Goal: Contribute content: Add original content to the website for others to see

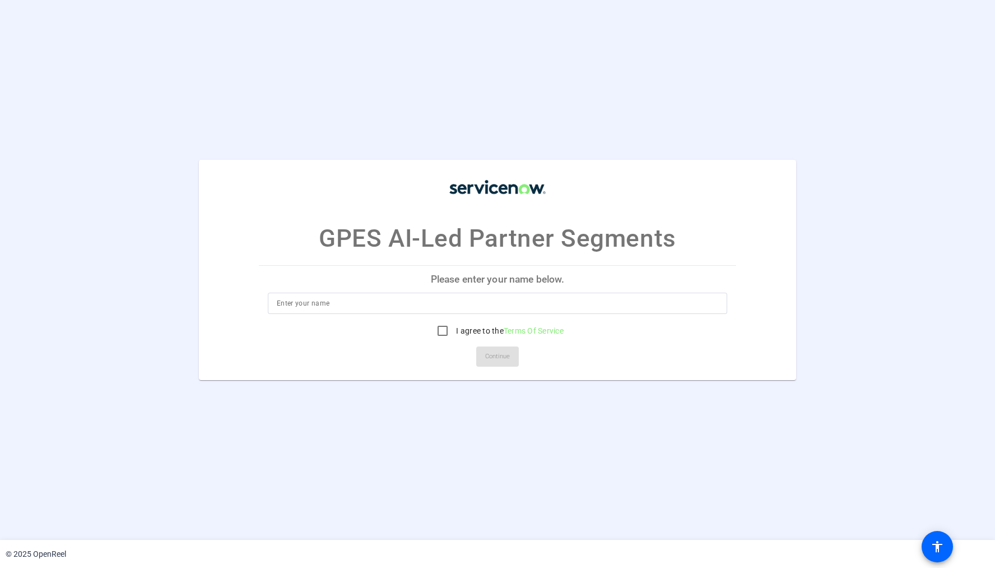
click at [310, 306] on input at bounding box center [498, 302] width 442 height 13
type input "Stephanie Otto"
click at [443, 331] on input "I agree to the Terms Of Service" at bounding box center [442, 330] width 22 height 22
checkbox input "true"
click at [505, 356] on span "Continue" at bounding box center [497, 356] width 25 height 17
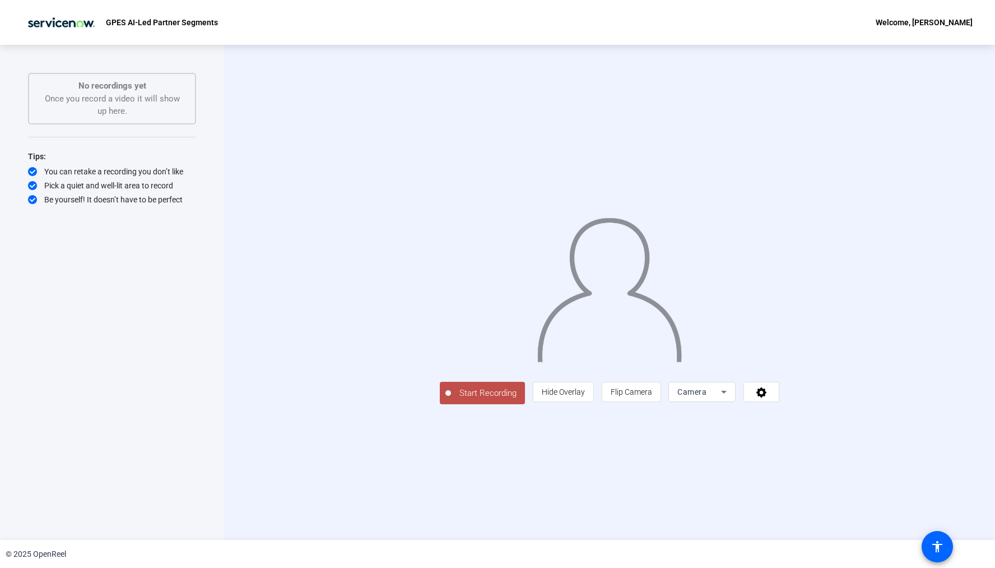
click at [451, 399] on span "Start Recording" at bounding box center [488, 393] width 74 height 13
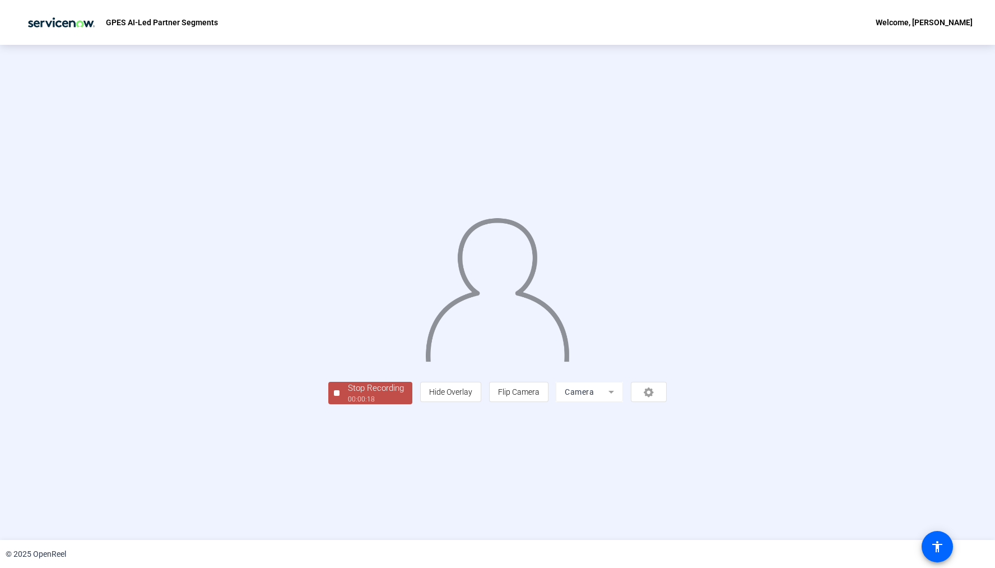
click at [348, 404] on div "00:00:18" at bounding box center [376, 399] width 56 height 10
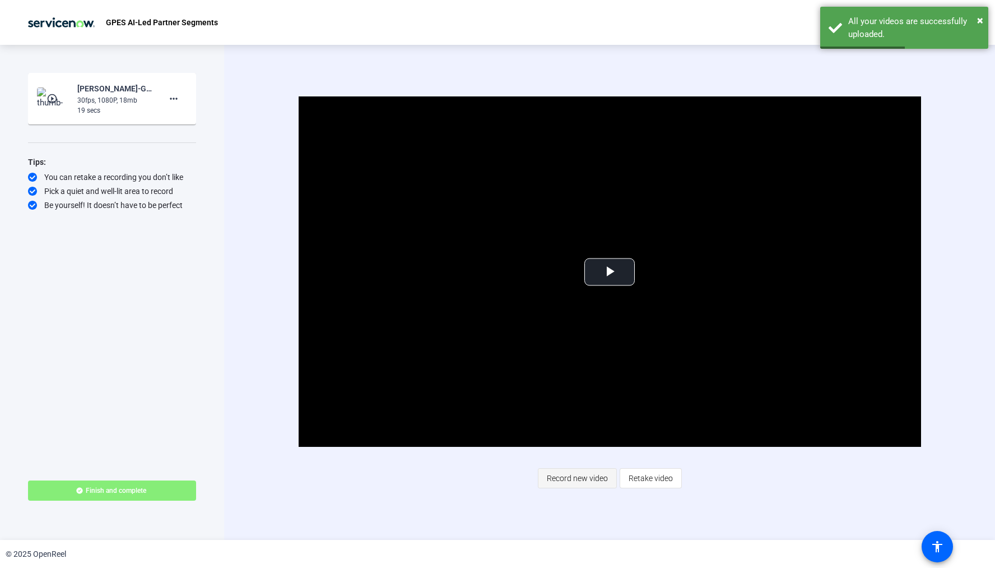
click at [580, 478] on span "Record new video" at bounding box center [577, 477] width 61 height 21
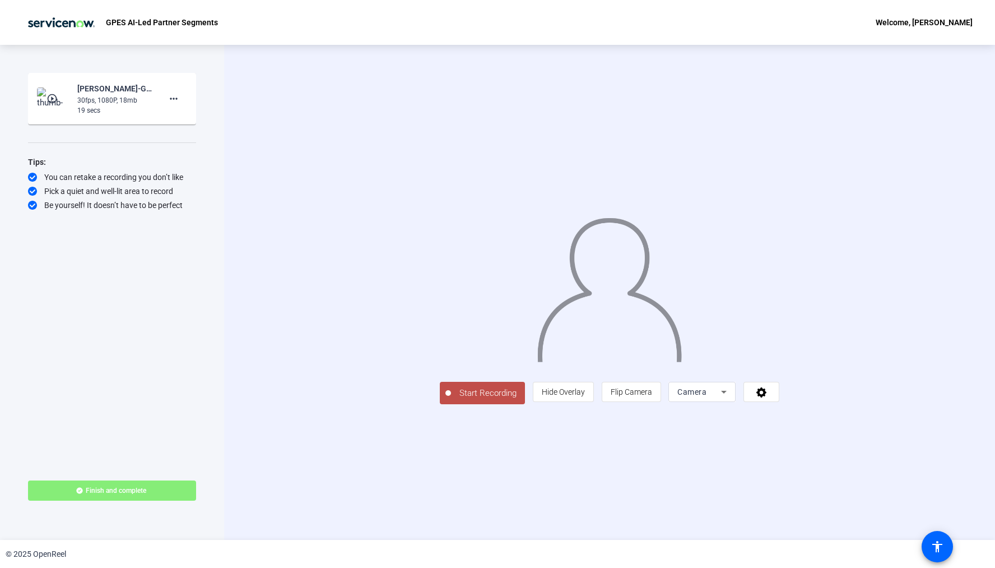
click at [451, 399] on span "Start Recording" at bounding box center [488, 393] width 74 height 13
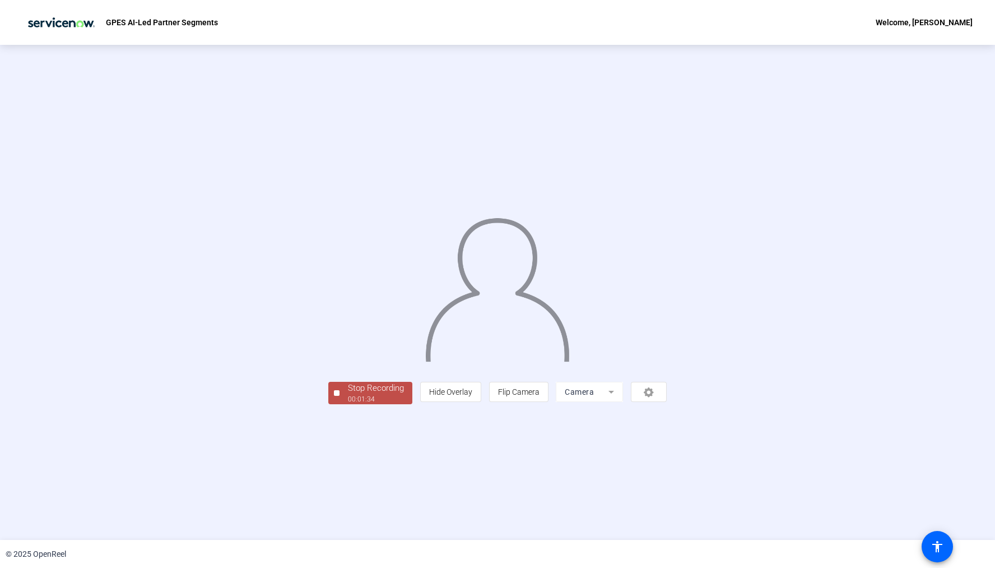
click at [348, 394] on div "Stop Recording" at bounding box center [376, 388] width 56 height 13
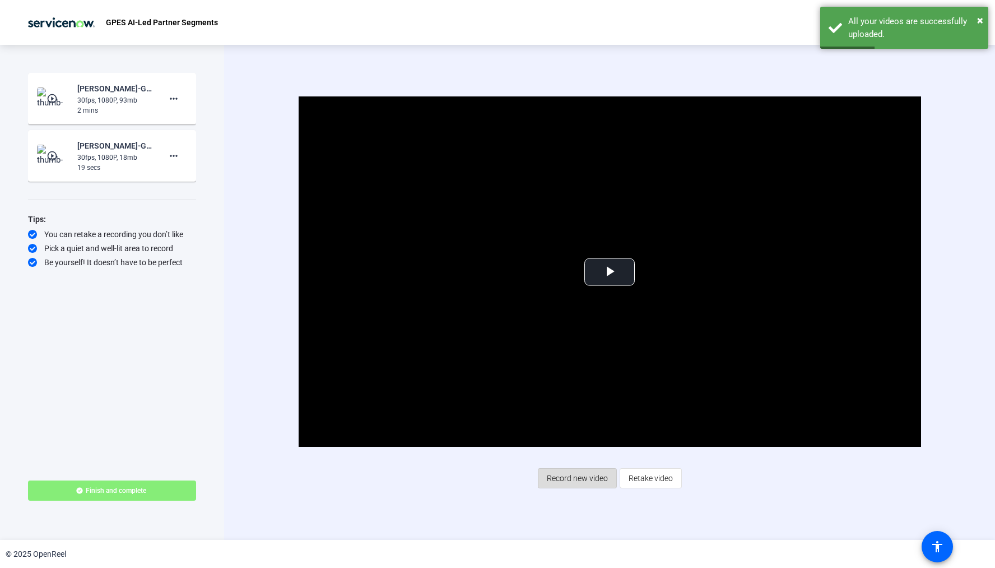
click at [568, 476] on span "Record new video" at bounding box center [577, 477] width 61 height 21
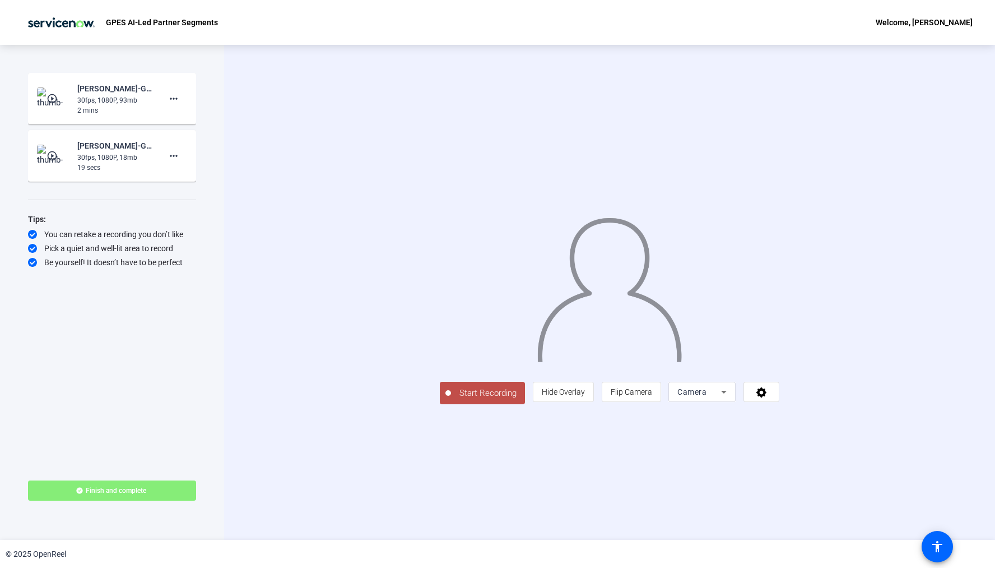
click at [451, 399] on span "Start Recording" at bounding box center [488, 393] width 74 height 13
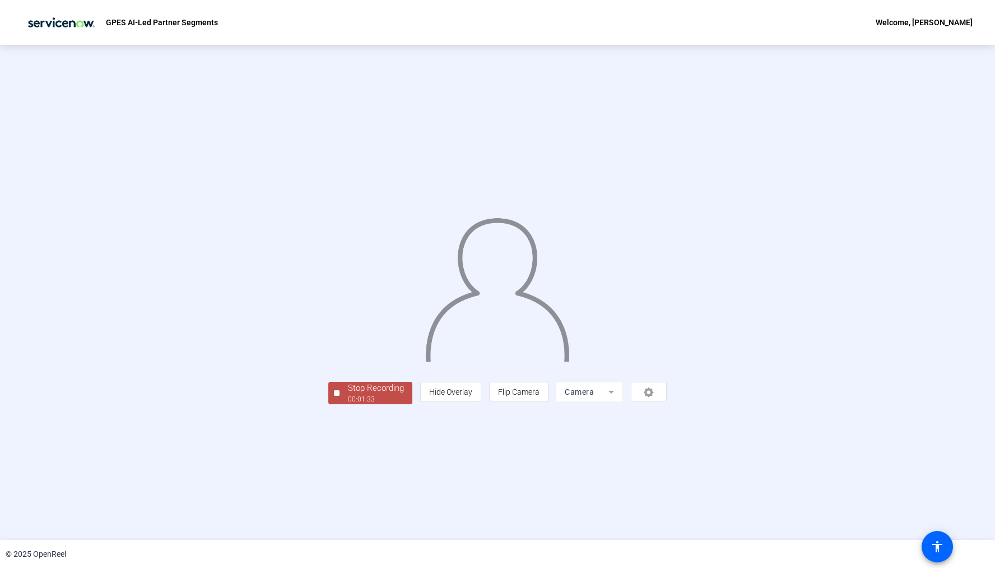
click at [348, 394] on div "Stop Recording" at bounding box center [376, 388] width 56 height 13
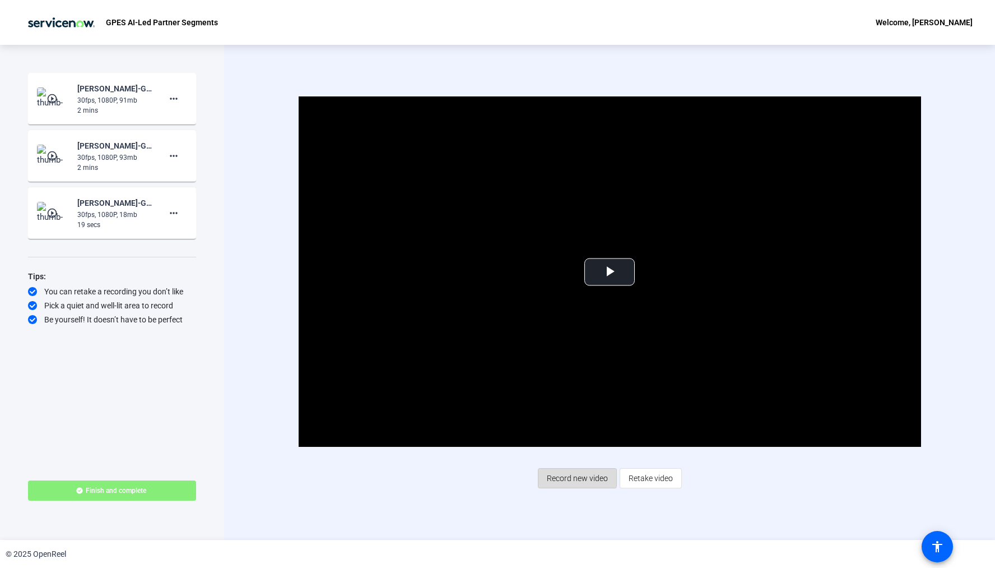
click at [565, 475] on span "Record new video" at bounding box center [577, 477] width 61 height 21
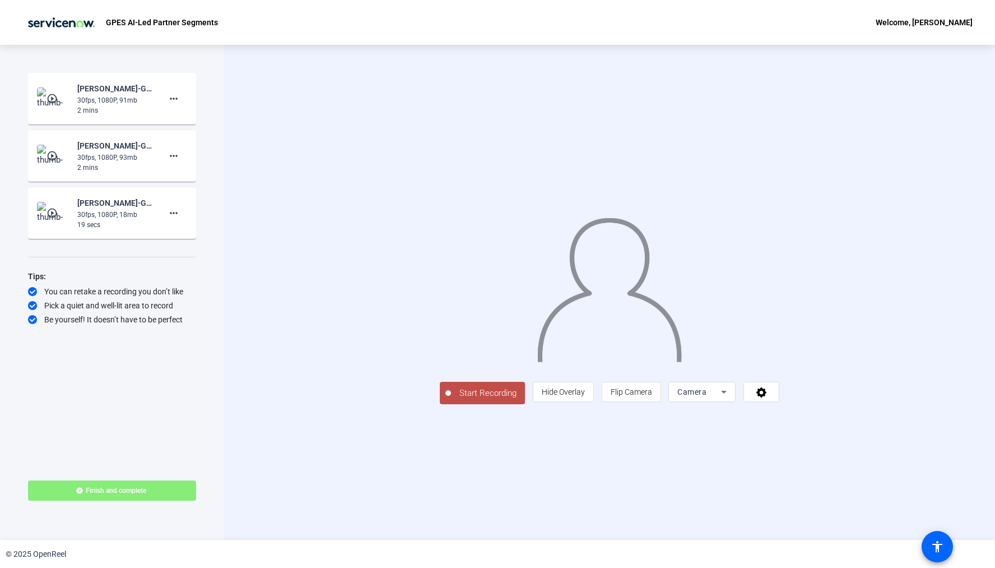
click at [451, 399] on span "Start Recording" at bounding box center [488, 393] width 74 height 13
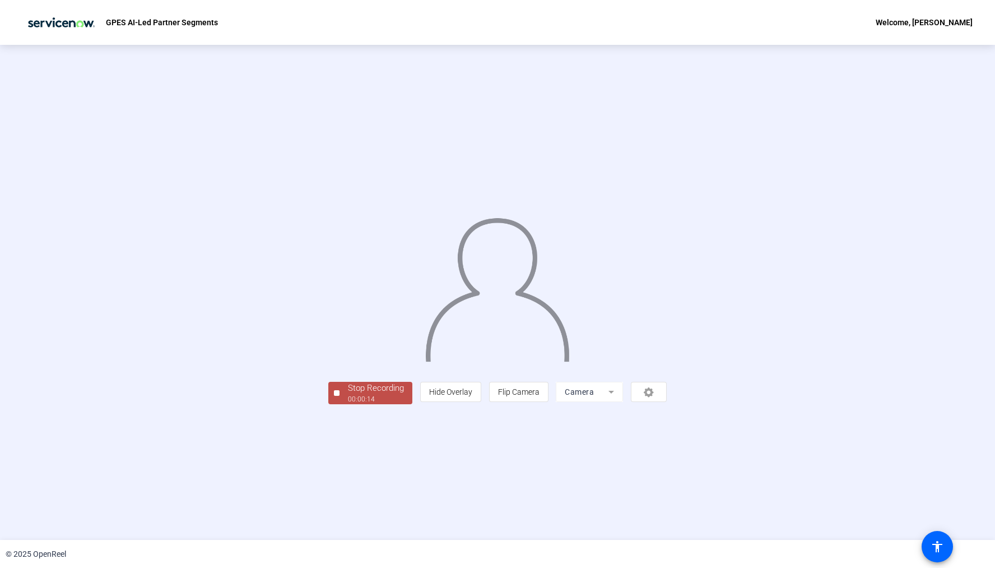
click at [348, 394] on div "Stop Recording" at bounding box center [376, 388] width 56 height 13
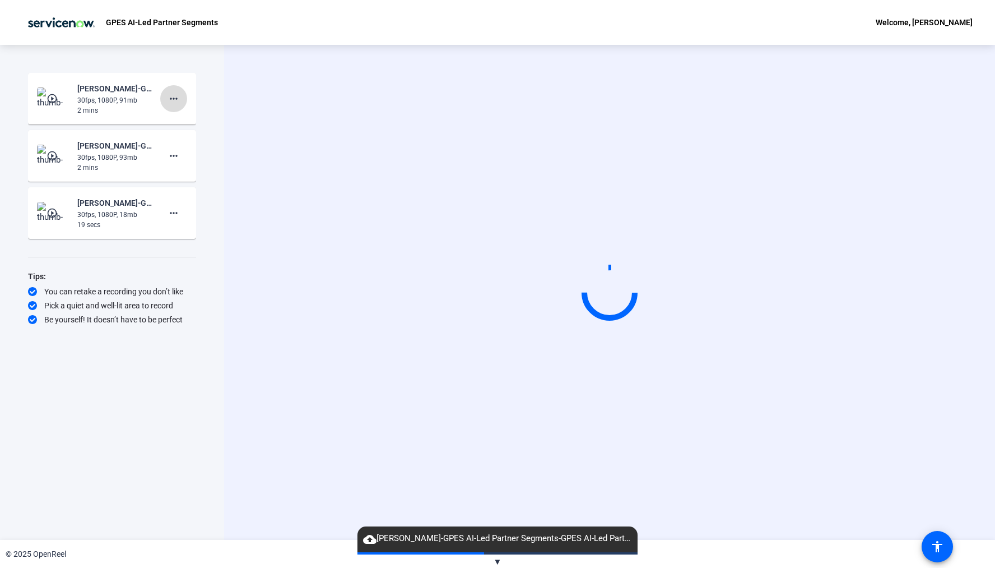
click at [170, 96] on mat-icon "more_horiz" at bounding box center [173, 98] width 13 height 13
click at [174, 119] on span "Delete clip" at bounding box center [191, 121] width 45 height 13
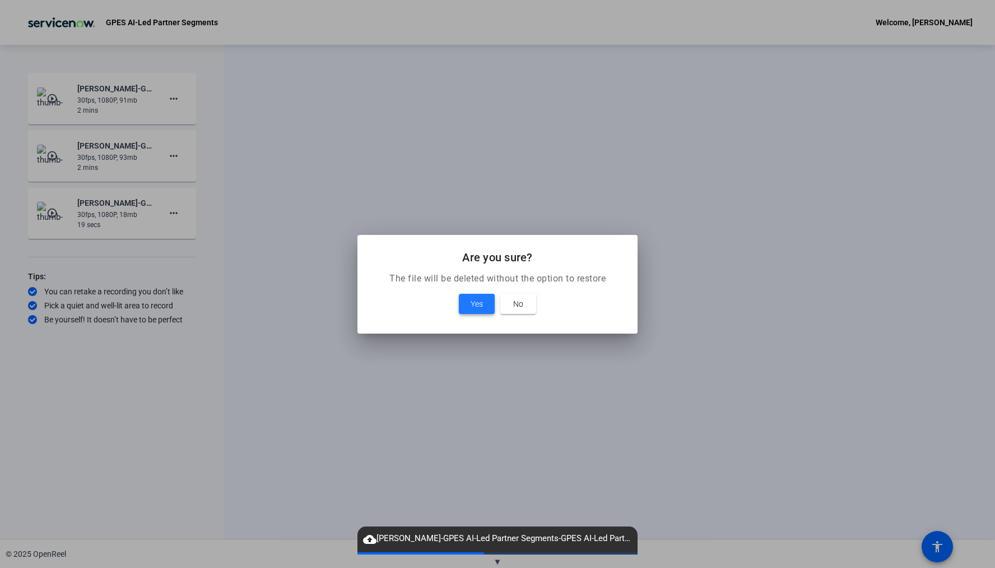
click at [469, 303] on span at bounding box center [477, 303] width 36 height 27
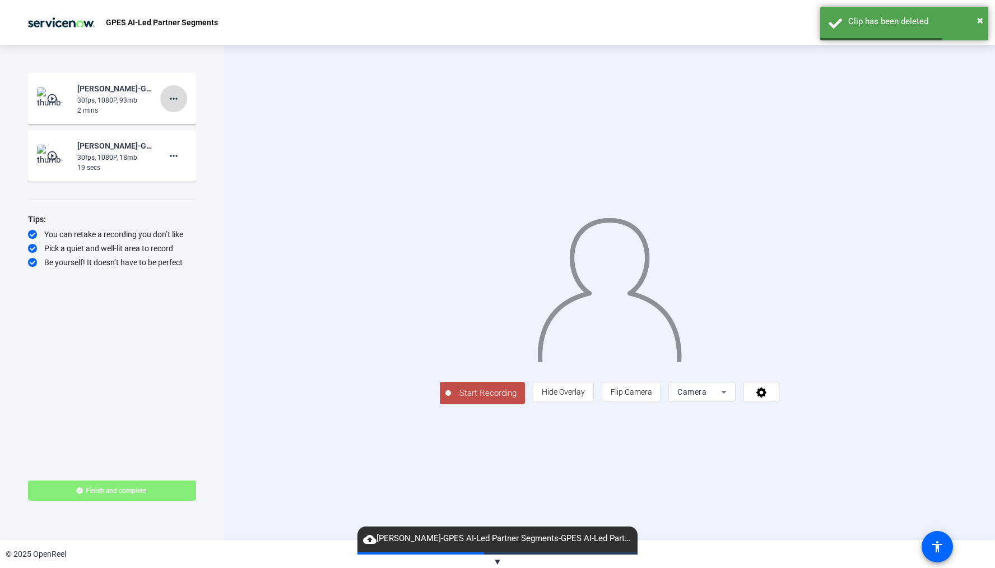
click at [169, 97] on mat-icon "more_horiz" at bounding box center [173, 98] width 13 height 13
click at [175, 120] on span "Delete clip" at bounding box center [191, 121] width 45 height 13
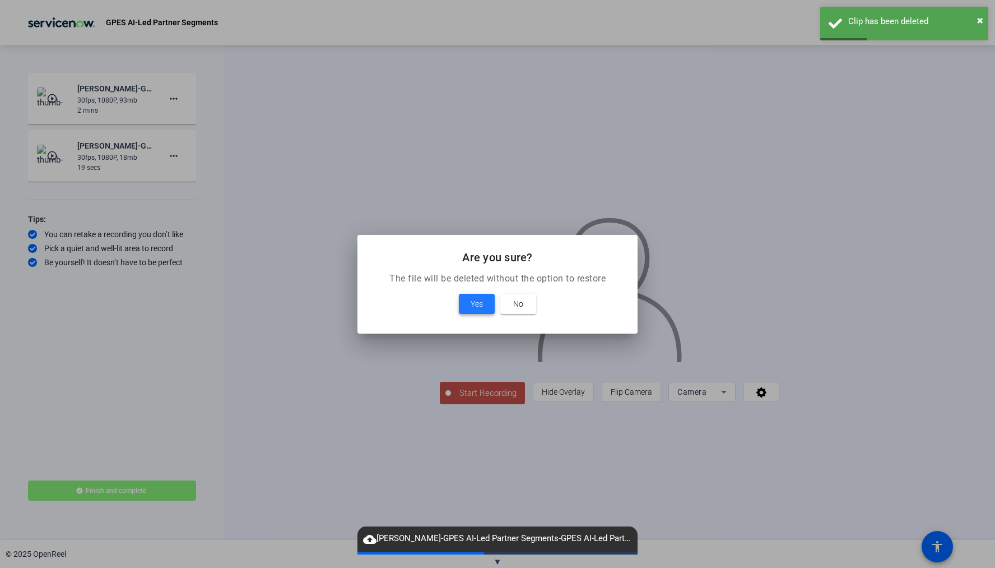
click at [469, 301] on span at bounding box center [477, 303] width 36 height 27
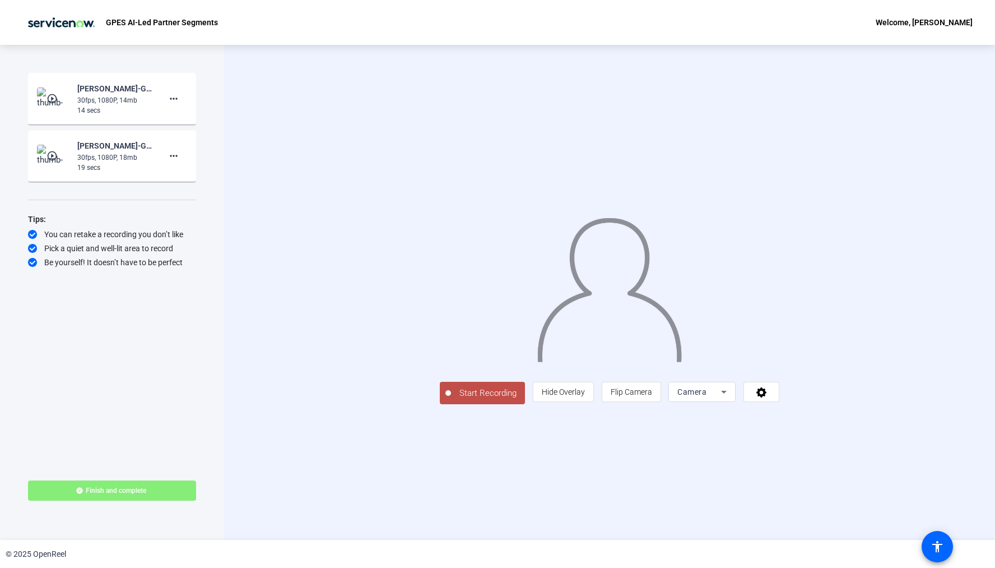
click at [451, 399] on span "Start Recording" at bounding box center [488, 393] width 74 height 13
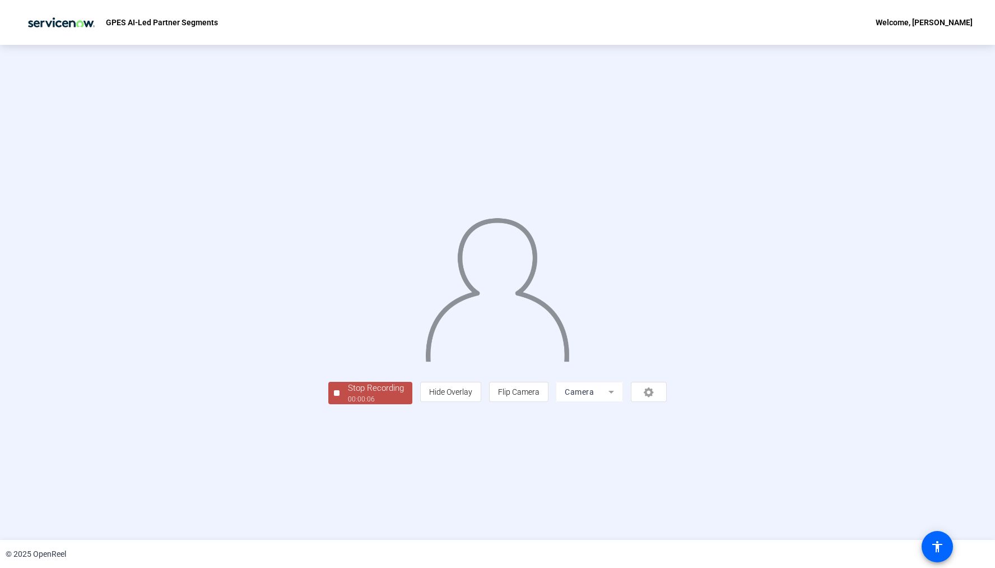
click at [348, 404] on div "00:00:06" at bounding box center [376, 399] width 56 height 10
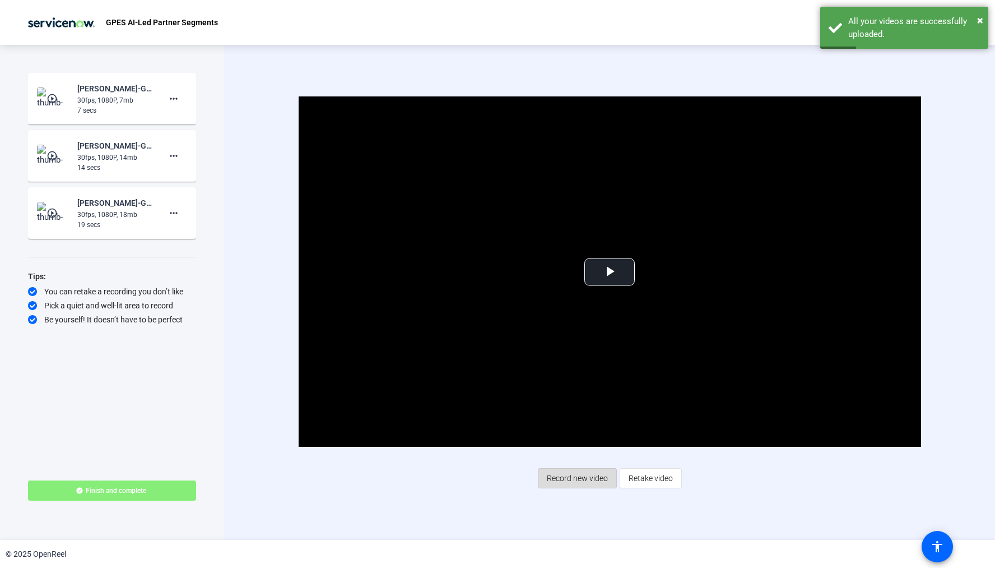
click at [580, 476] on span "Record new video" at bounding box center [577, 477] width 61 height 21
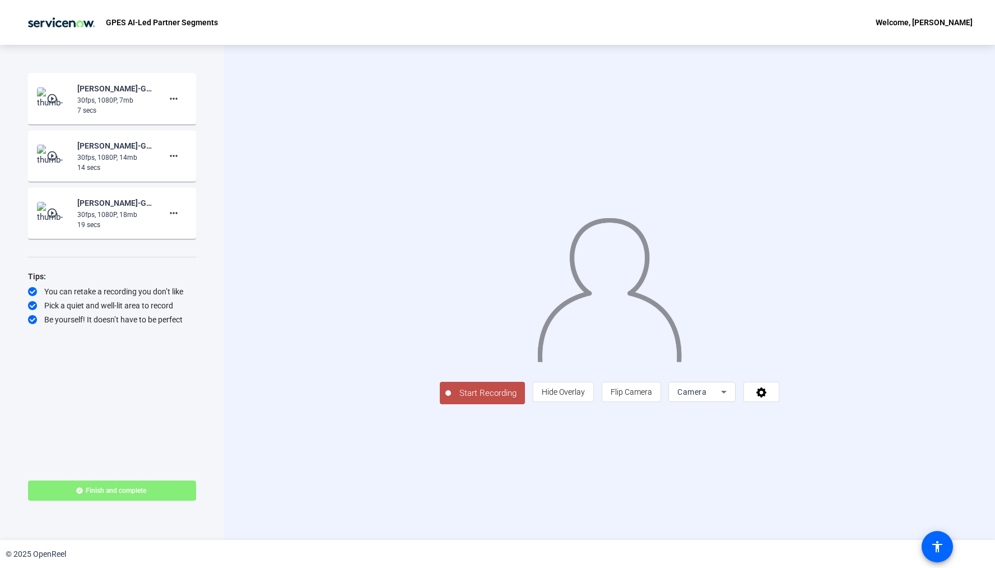
click at [451, 399] on span "Start Recording" at bounding box center [488, 393] width 74 height 13
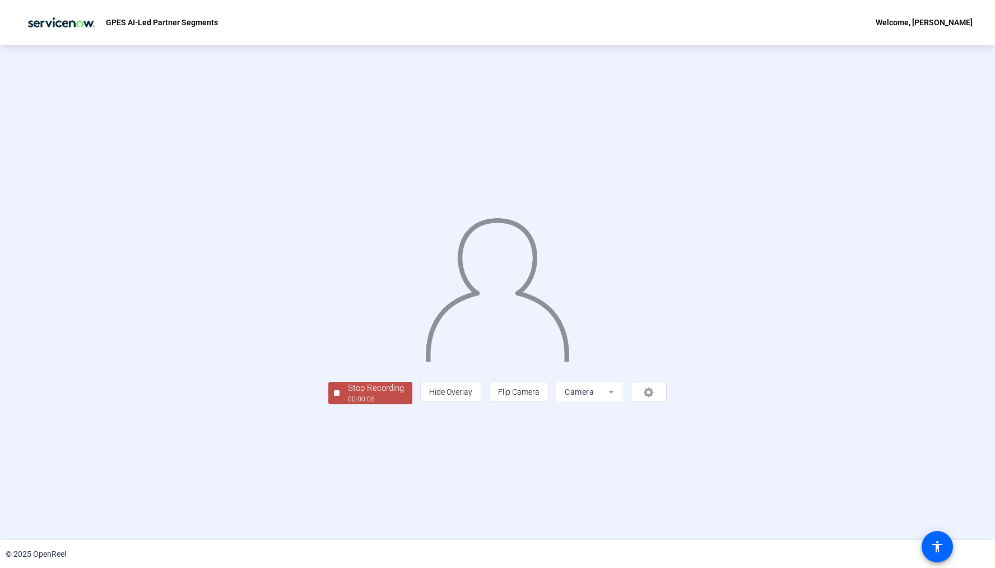
click at [348, 404] on div "00:00:06" at bounding box center [376, 399] width 56 height 10
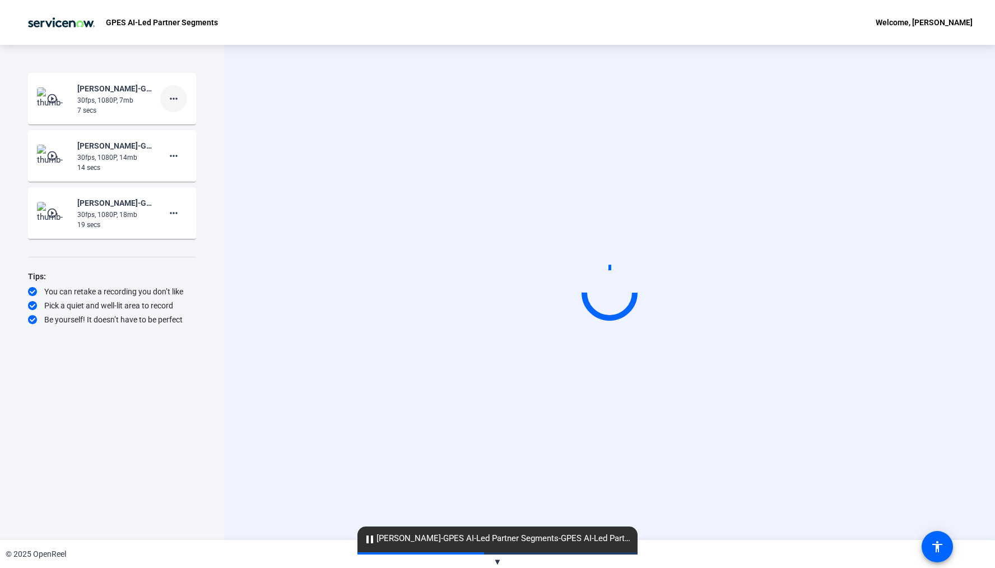
click at [172, 96] on mat-icon "more_horiz" at bounding box center [173, 98] width 13 height 13
click at [179, 119] on span "Delete clip" at bounding box center [191, 121] width 45 height 13
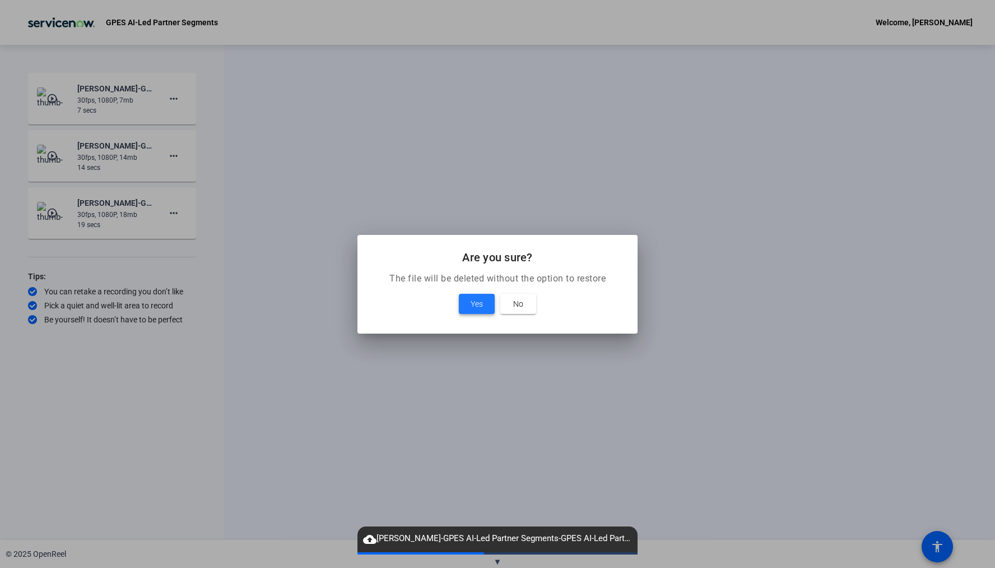
click at [476, 303] on span "Yes" at bounding box center [477, 303] width 12 height 13
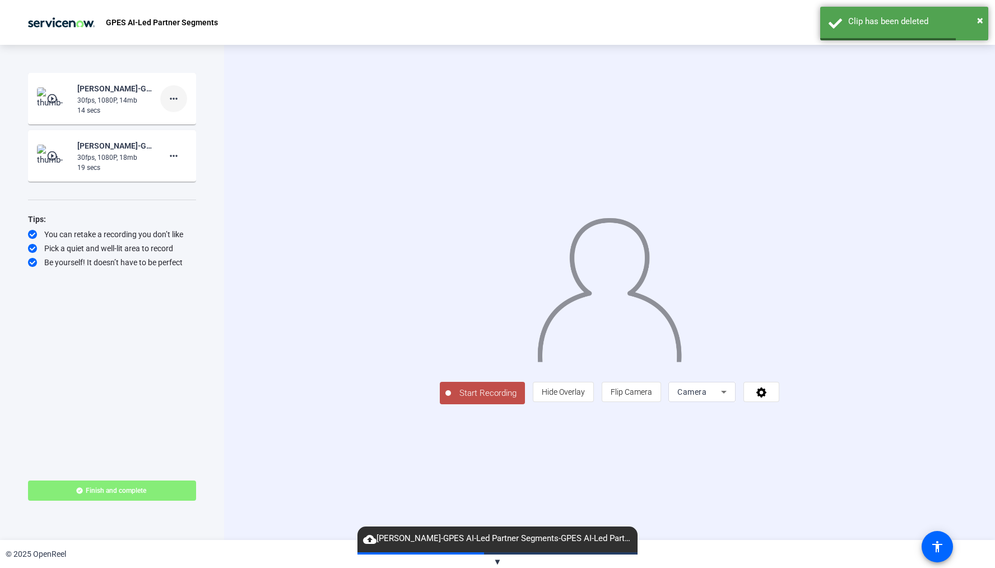
click at [175, 99] on mat-icon "more_horiz" at bounding box center [173, 98] width 13 height 13
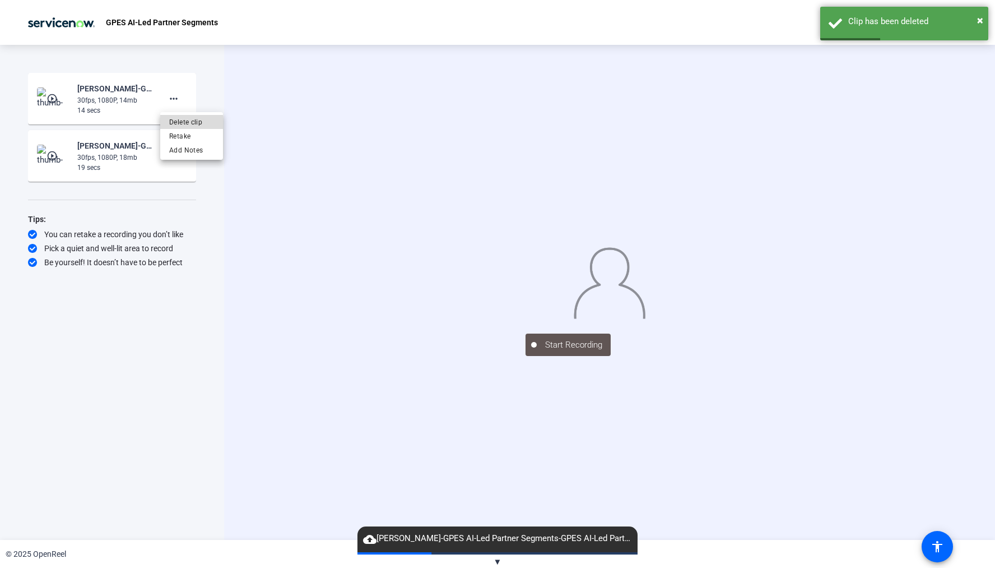
click at [182, 125] on span "Delete clip" at bounding box center [191, 121] width 45 height 13
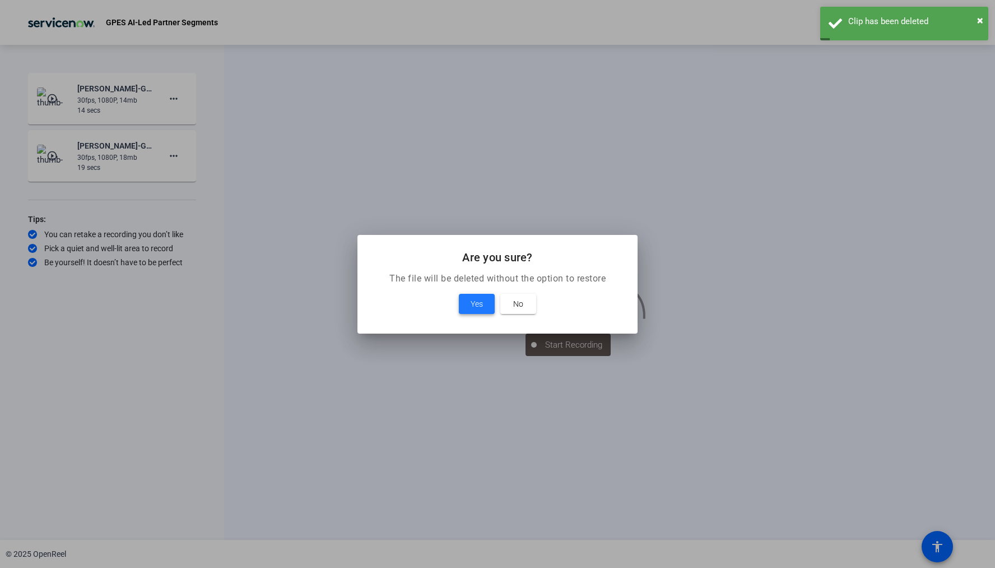
click at [469, 308] on span at bounding box center [477, 303] width 36 height 27
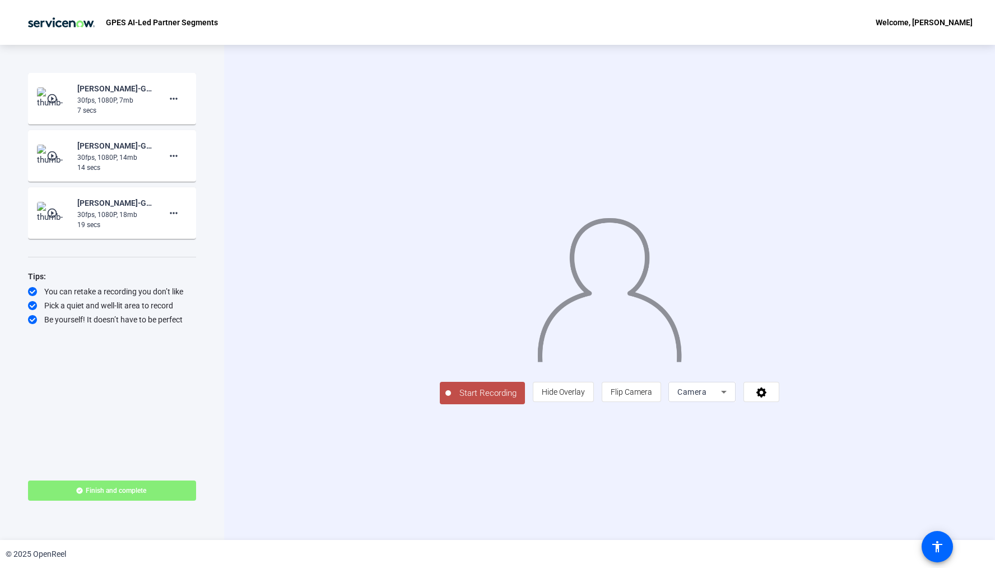
click at [451, 399] on span "Start Recording" at bounding box center [488, 393] width 74 height 13
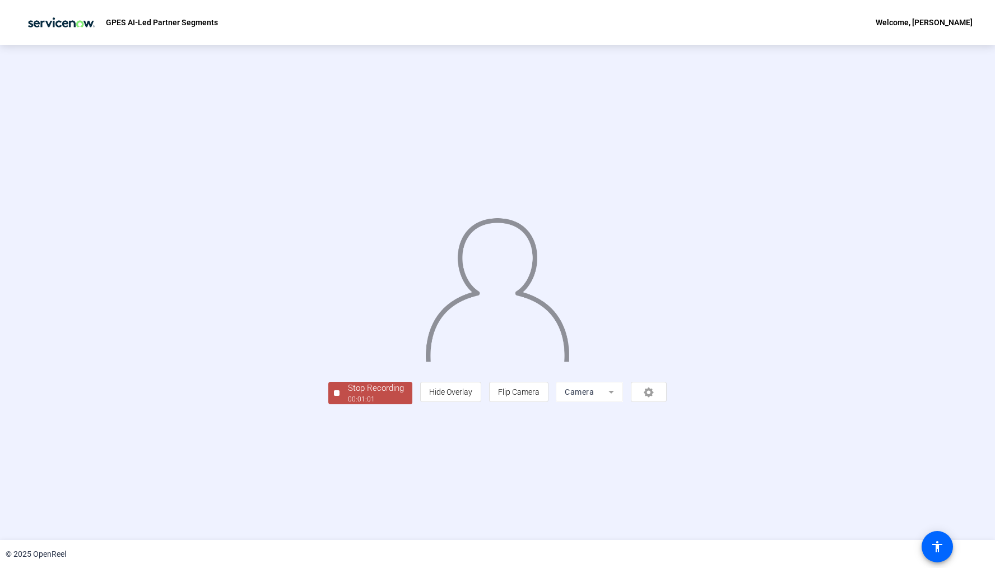
click at [348, 404] on div "00:01:01" at bounding box center [376, 399] width 56 height 10
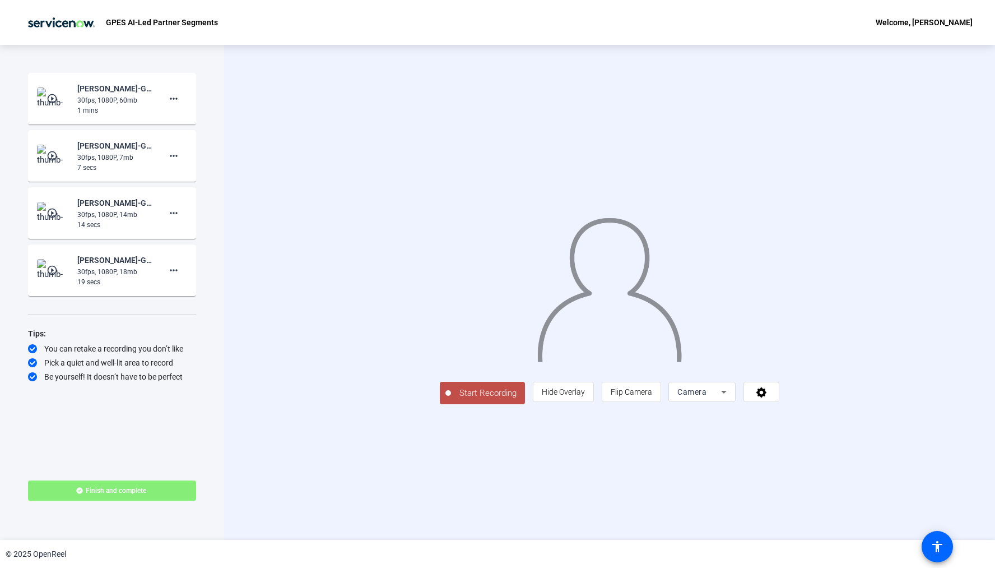
click at [451, 399] on span "Start Recording" at bounding box center [488, 393] width 74 height 13
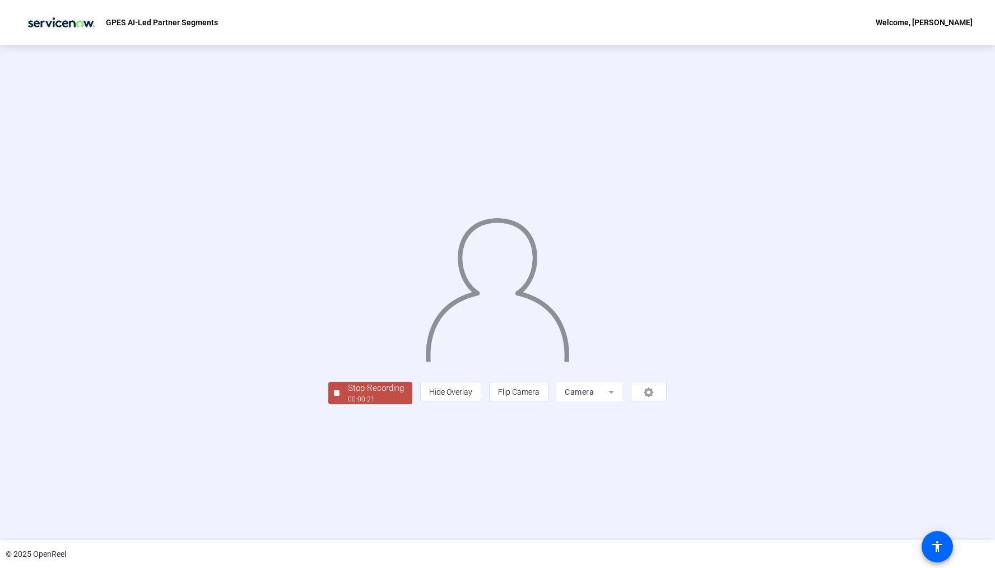
click at [348, 394] on div "Stop Recording" at bounding box center [376, 388] width 56 height 13
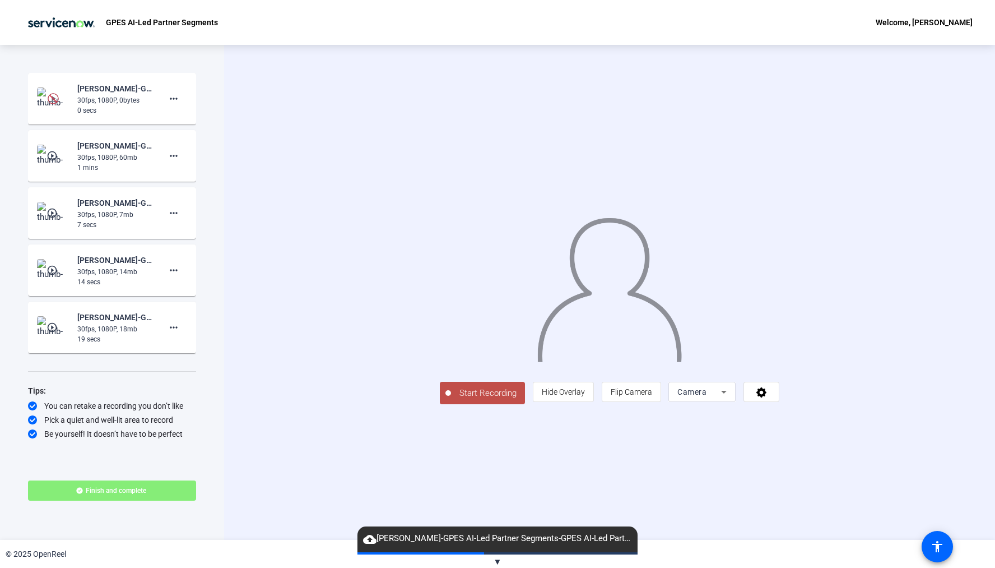
click at [451, 399] on span "Start Recording" at bounding box center [488, 393] width 74 height 13
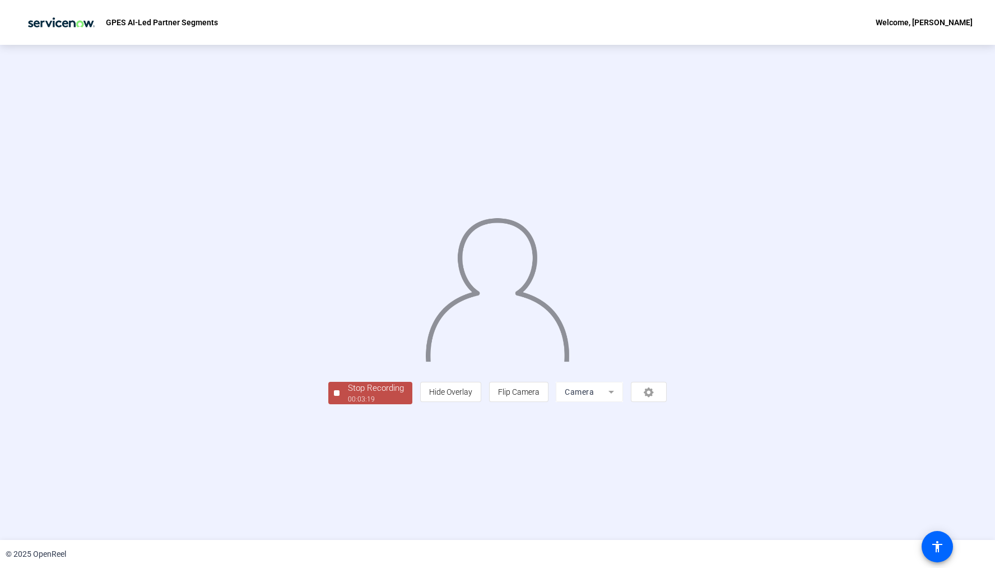
click at [348, 394] on div "Stop Recording" at bounding box center [376, 388] width 56 height 13
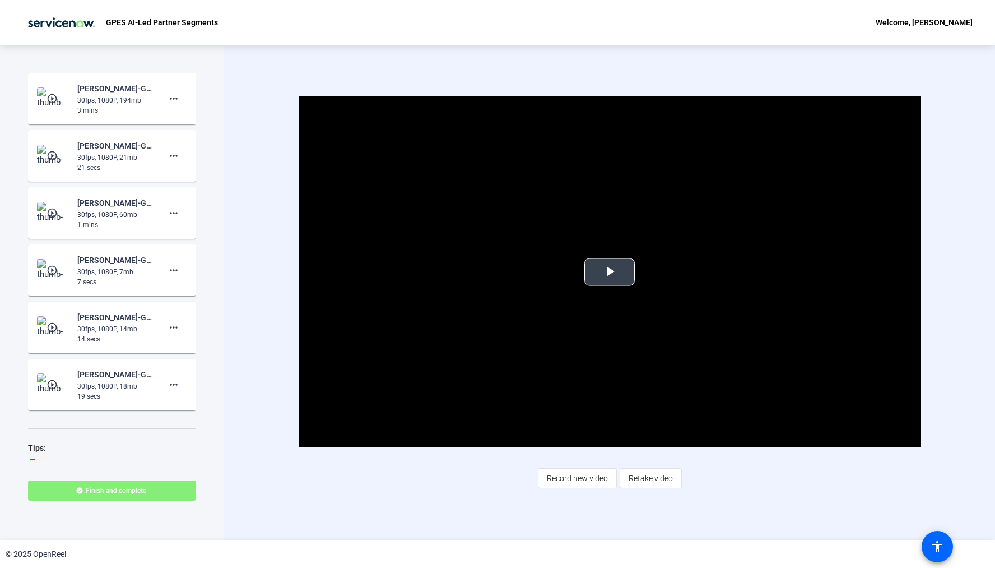
click at [610, 272] on span "Video Player" at bounding box center [610, 272] width 0 height 0
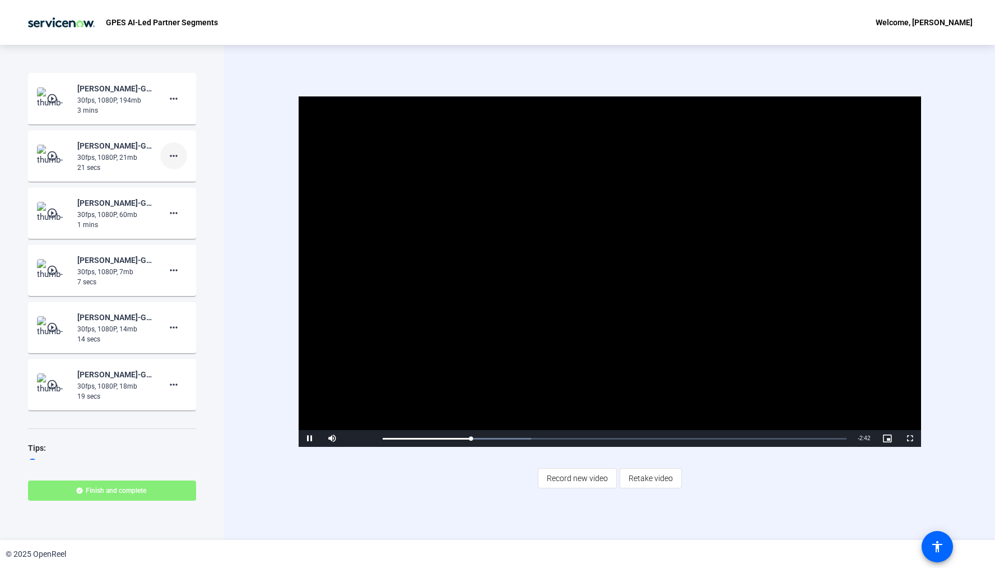
click at [178, 152] on mat-icon "more_horiz" at bounding box center [173, 155] width 13 height 13
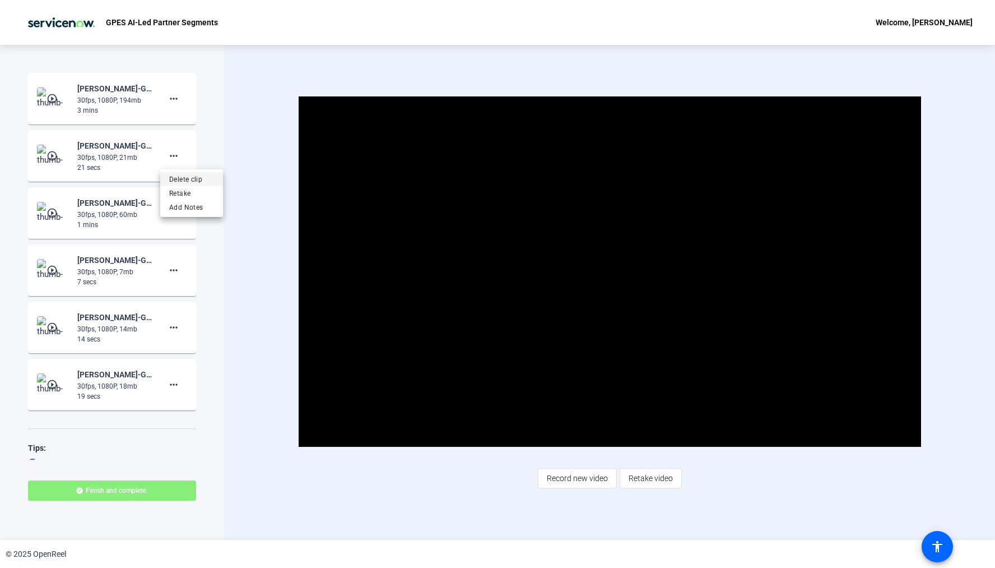
click at [175, 179] on span "Delete clip" at bounding box center [191, 179] width 45 height 13
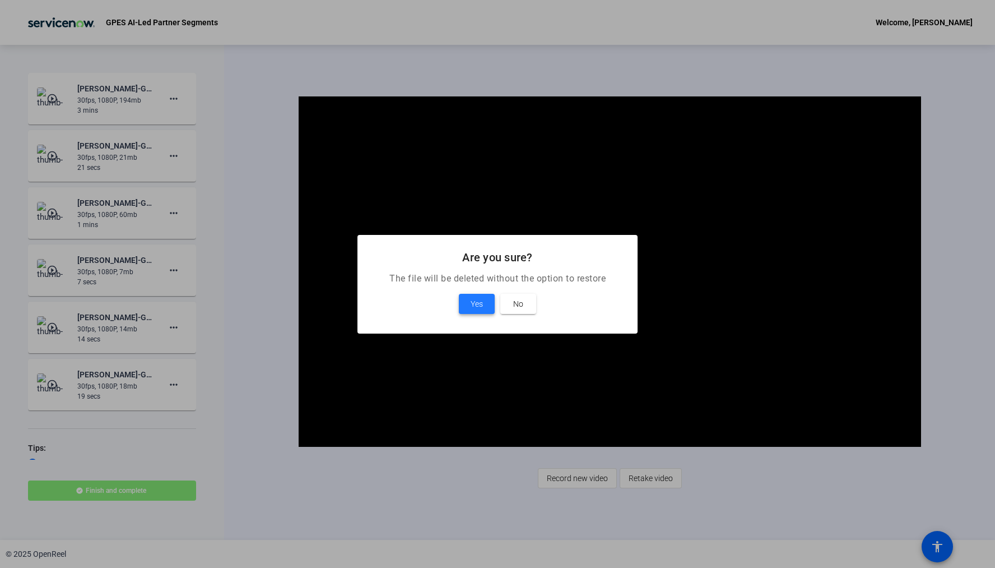
click at [480, 306] on span "Yes" at bounding box center [477, 303] width 12 height 13
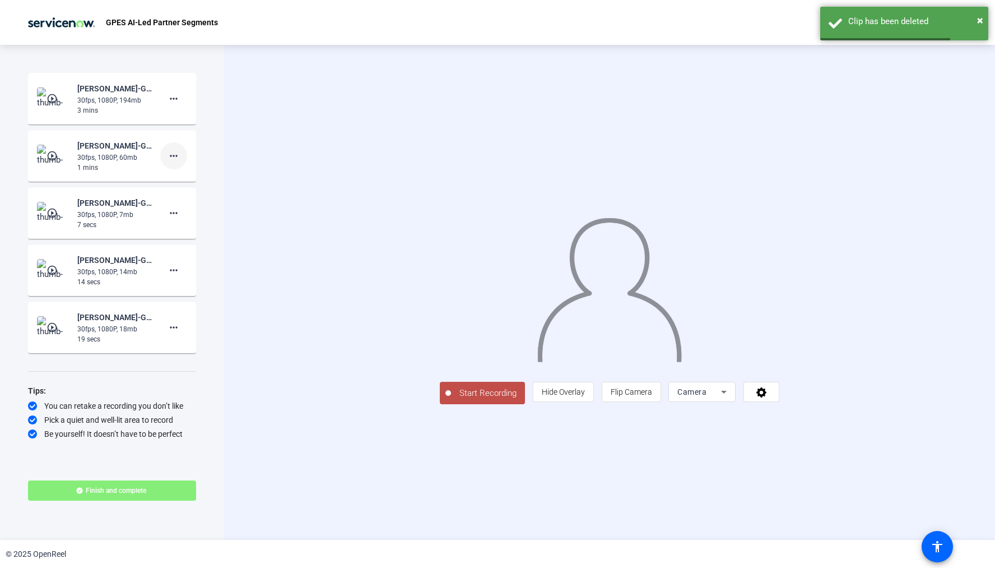
click at [171, 156] on mat-icon "more_horiz" at bounding box center [173, 155] width 13 height 13
click at [175, 181] on span "Delete clip" at bounding box center [191, 179] width 45 height 13
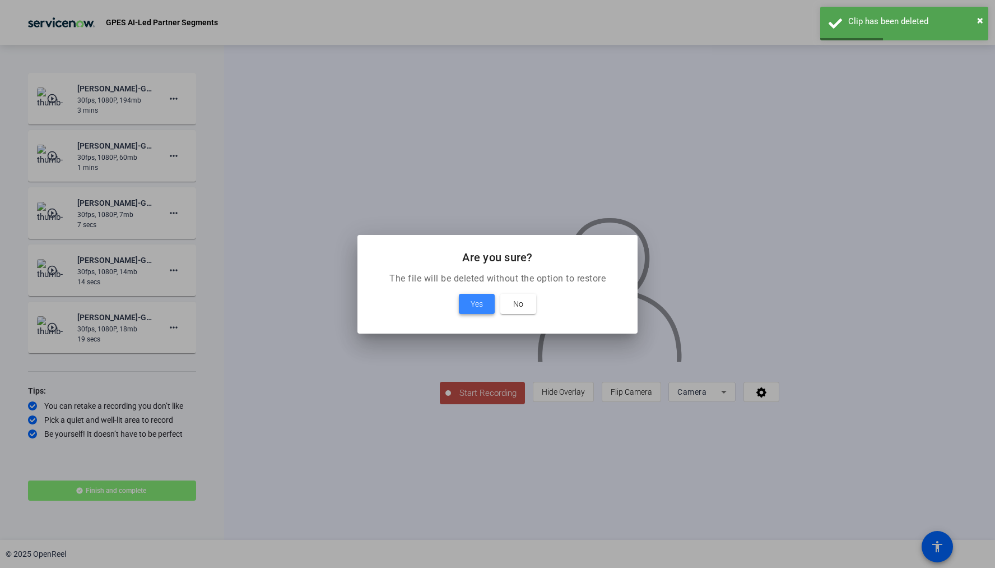
click at [477, 300] on span "Yes" at bounding box center [477, 303] width 12 height 13
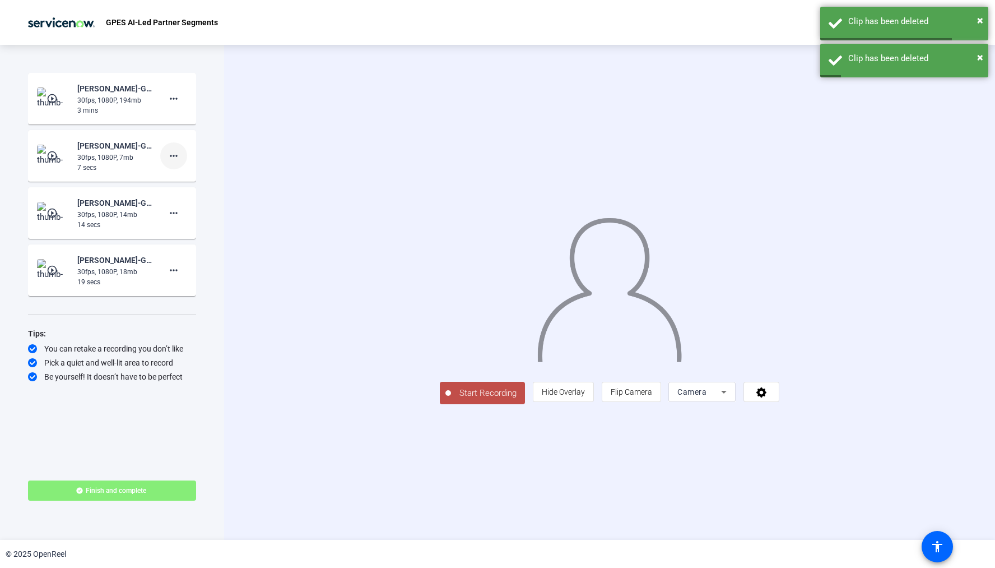
click at [174, 157] on mat-icon "more_horiz" at bounding box center [173, 155] width 13 height 13
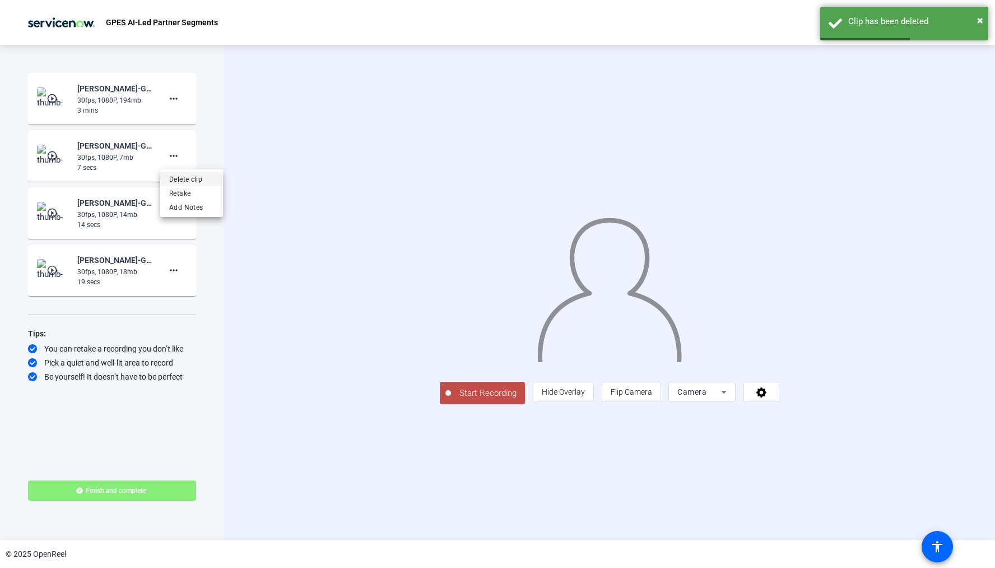
click at [184, 179] on span "Delete clip" at bounding box center [191, 179] width 45 height 13
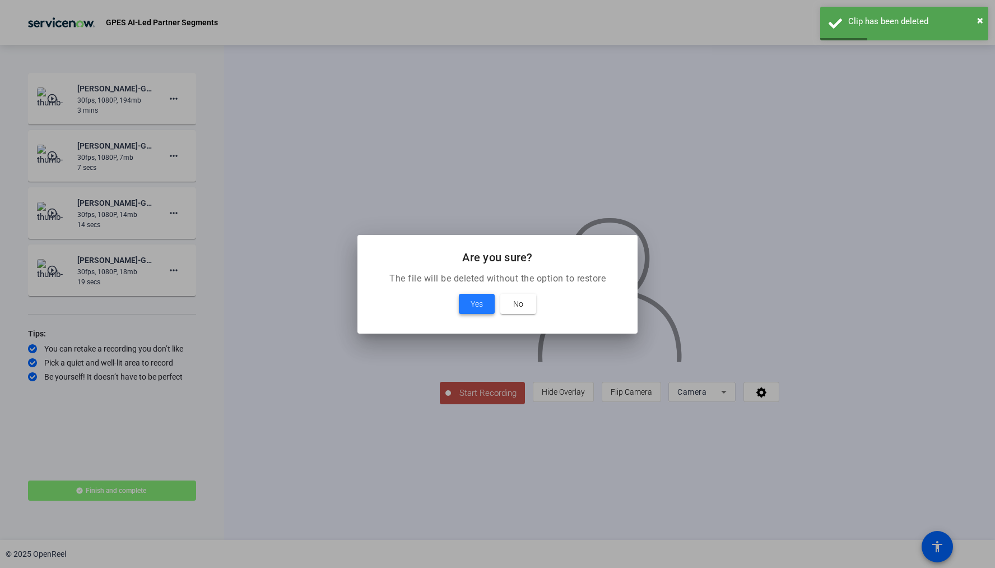
click at [464, 308] on span at bounding box center [477, 303] width 36 height 27
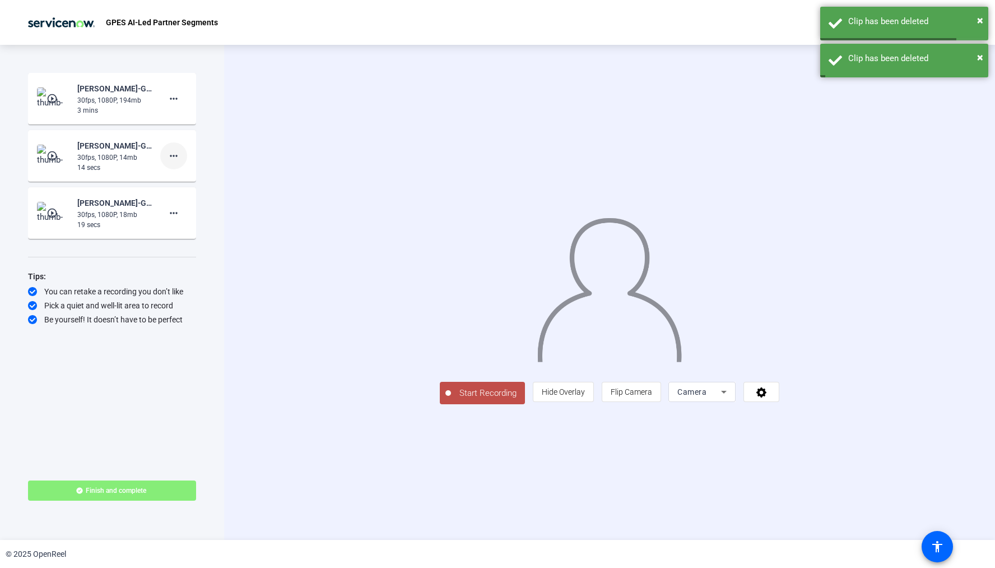
click at [173, 157] on mat-icon "more_horiz" at bounding box center [173, 155] width 13 height 13
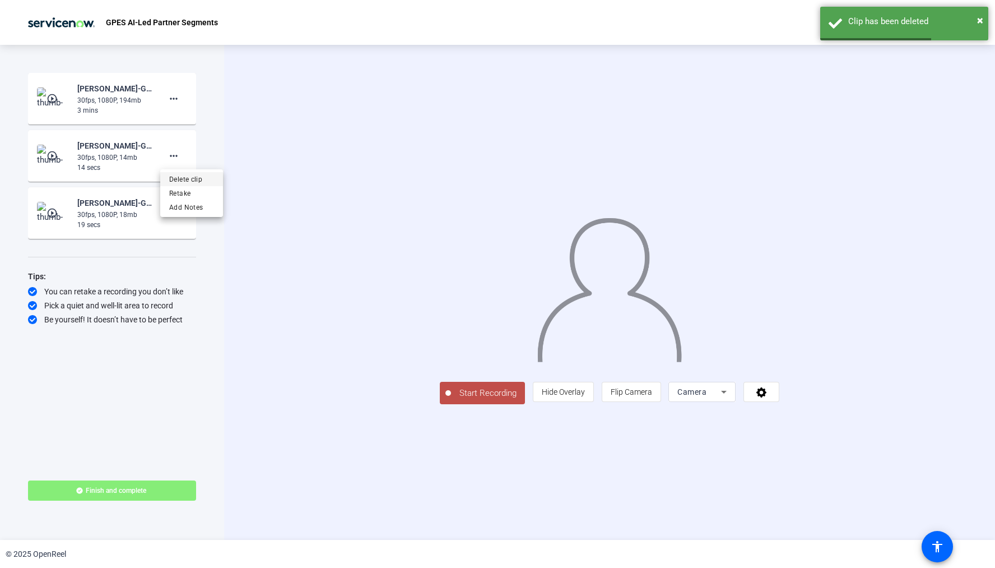
click at [182, 181] on span "Delete clip" at bounding box center [191, 179] width 45 height 13
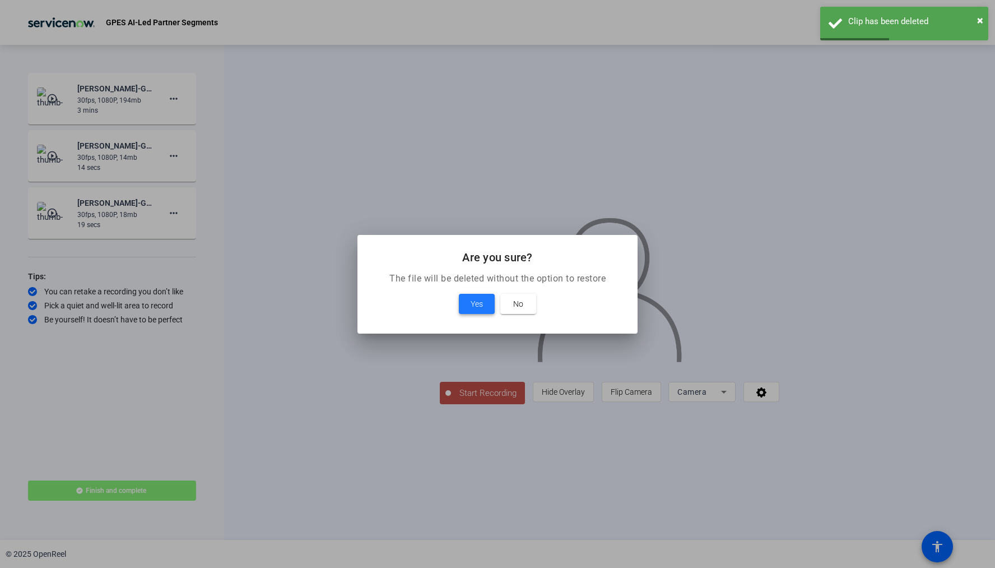
click at [475, 301] on span "Yes" at bounding box center [477, 303] width 12 height 13
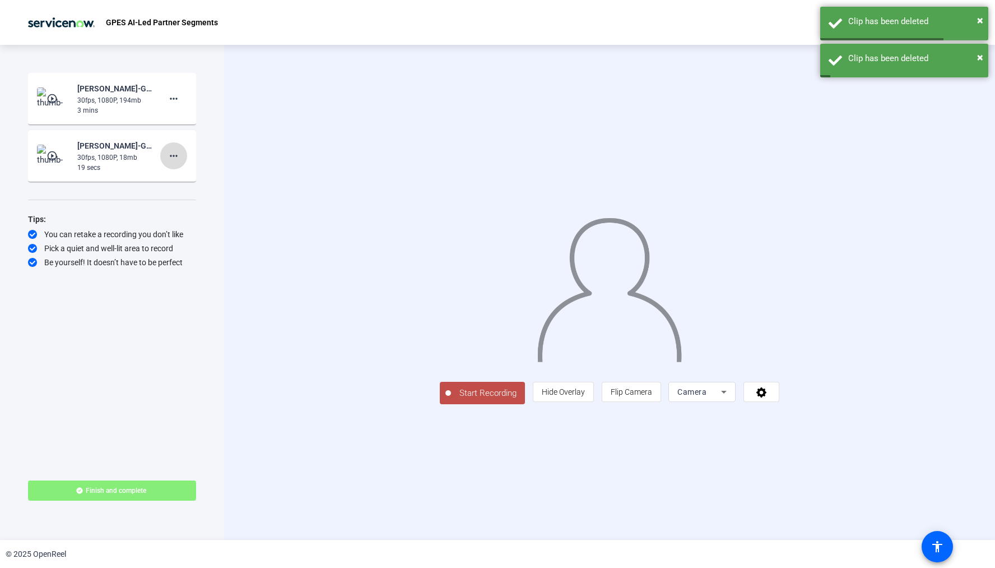
click at [171, 156] on mat-icon "more_horiz" at bounding box center [173, 155] width 13 height 13
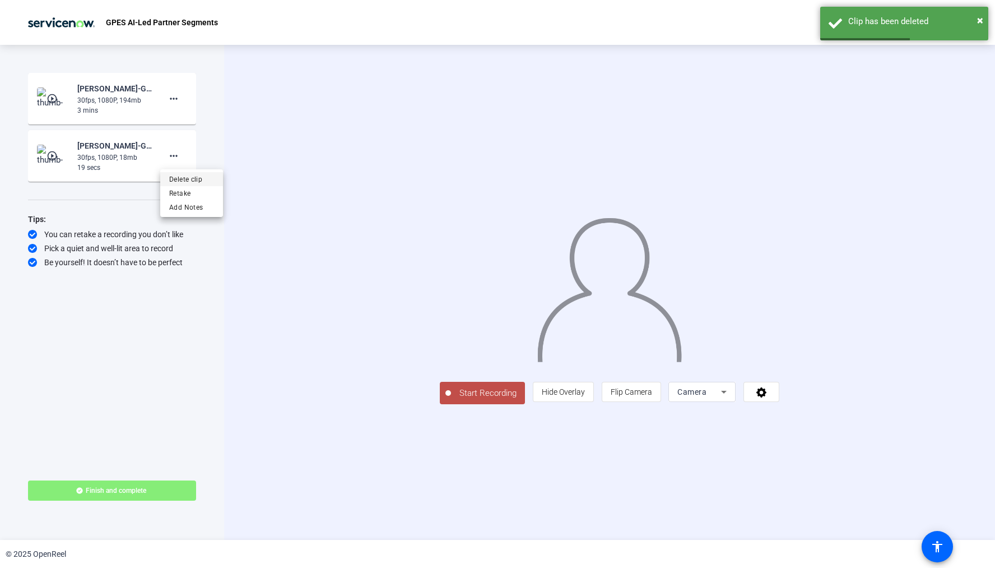
click at [186, 175] on span "Delete clip" at bounding box center [191, 179] width 45 height 13
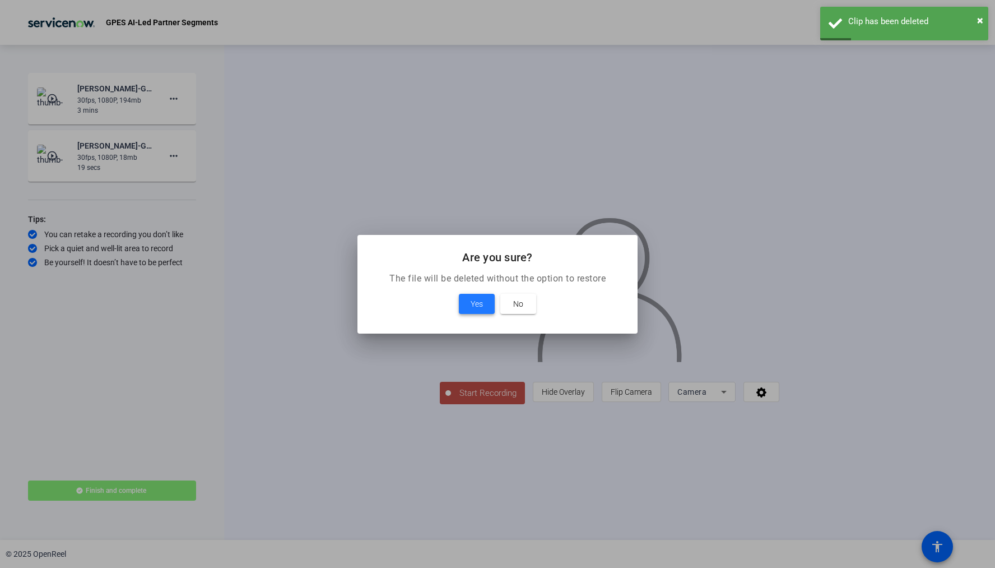
click at [472, 312] on span at bounding box center [477, 303] width 36 height 27
